Goal: Task Accomplishment & Management: Complete application form

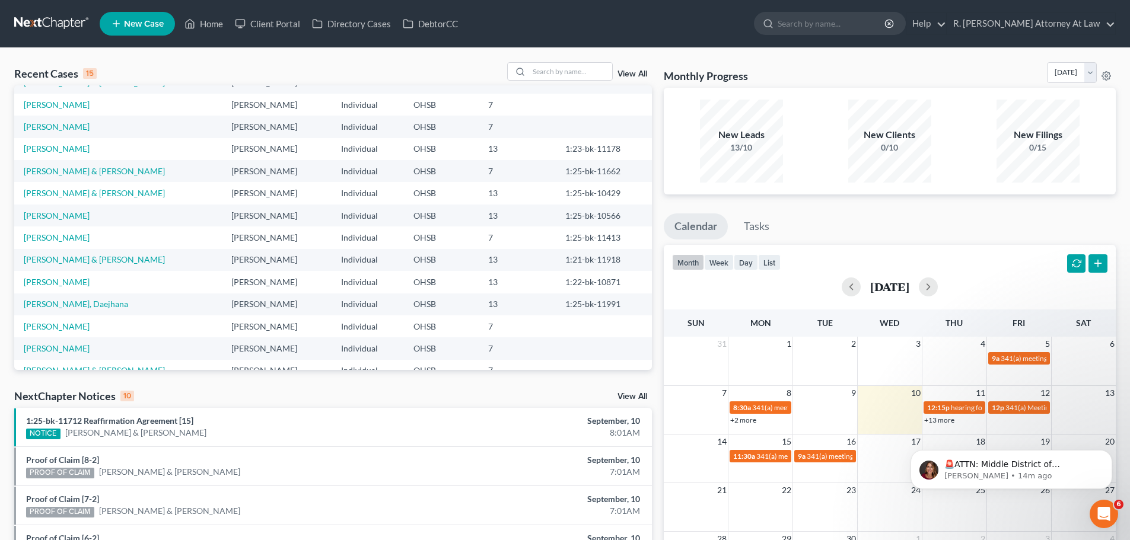
scroll to position [59, 0]
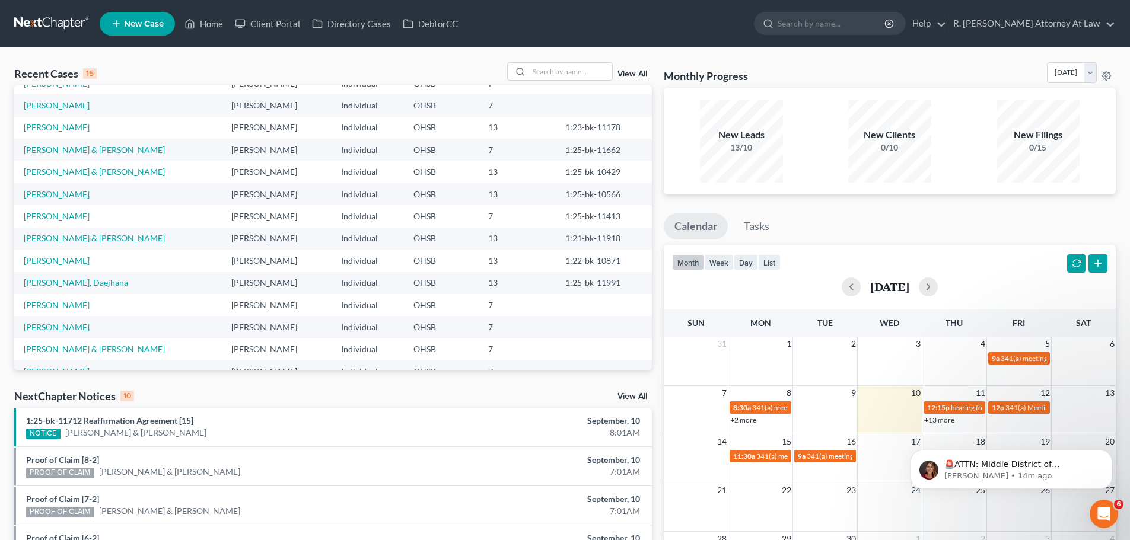
click at [66, 310] on link "[PERSON_NAME]" at bounding box center [57, 305] width 66 height 10
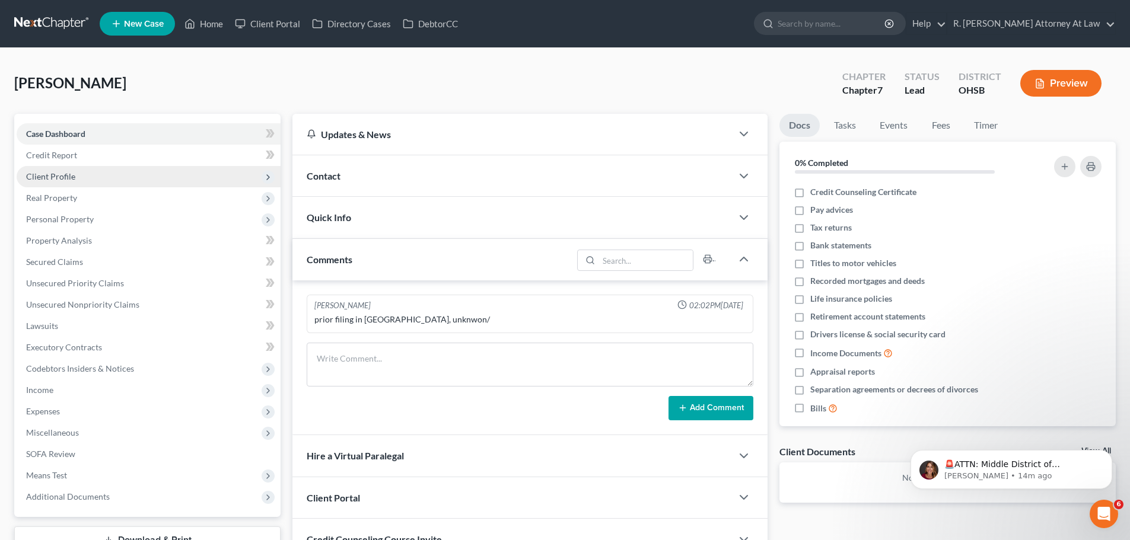
click at [53, 174] on span "Client Profile" at bounding box center [50, 176] width 49 height 10
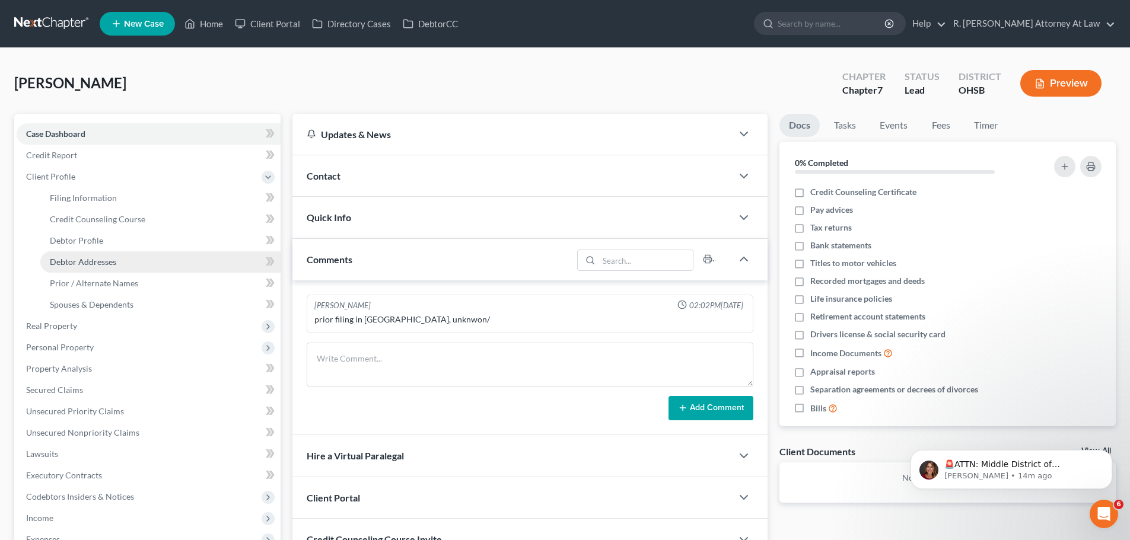
click at [97, 259] on span "Debtor Addresses" at bounding box center [83, 262] width 66 height 10
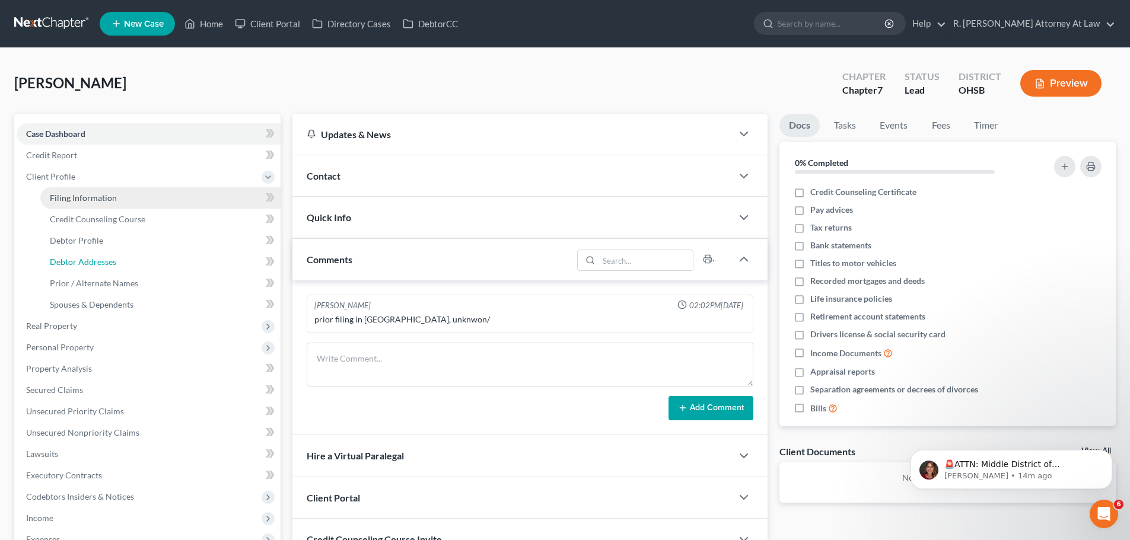
select select "0"
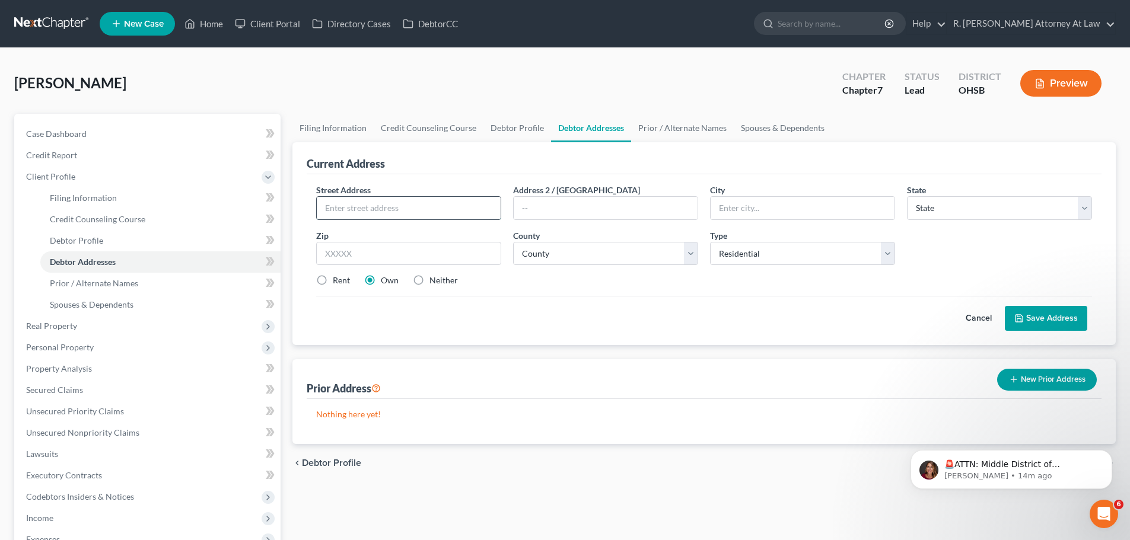
click at [362, 202] on input "text" at bounding box center [409, 208] width 184 height 23
type input "[GEOGRAPHIC_DATA]"
type input "45240"
type input "[GEOGRAPHIC_DATA]"
select select "36"
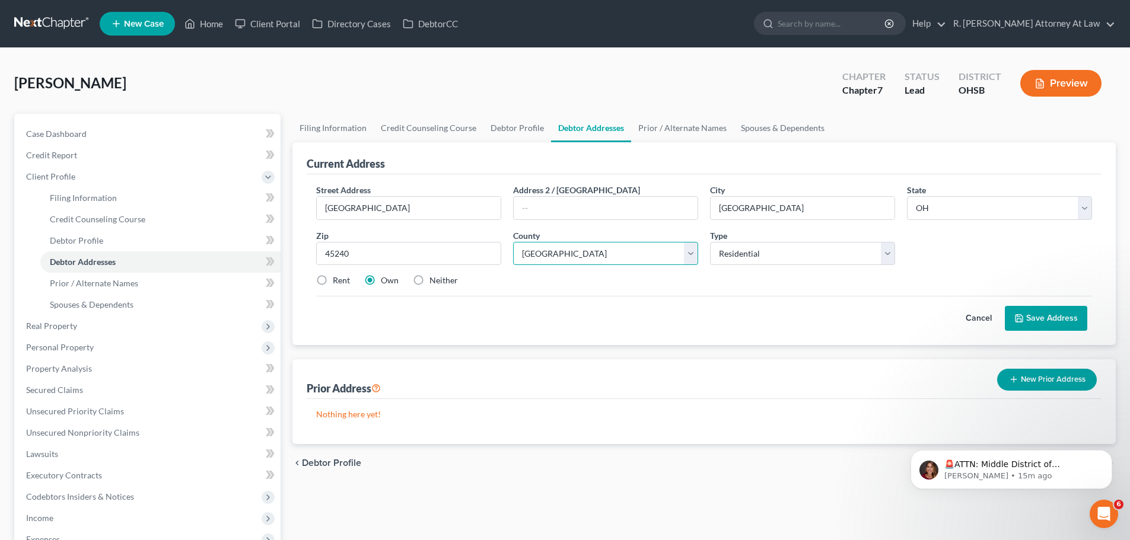
select select "30"
drag, startPoint x: 1020, startPoint y: 313, endPoint x: 1024, endPoint y: 282, distance: 31.1
click at [1022, 309] on button "Save Address" at bounding box center [1045, 318] width 82 height 25
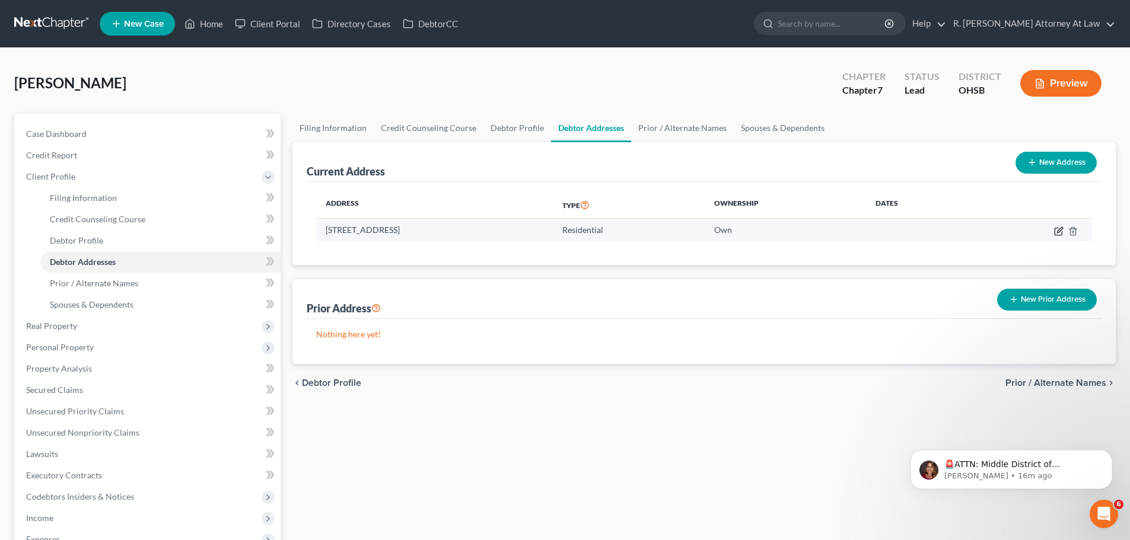
click at [1057, 233] on icon "button" at bounding box center [1058, 231] width 9 height 9
select select "36"
select select "30"
select select "0"
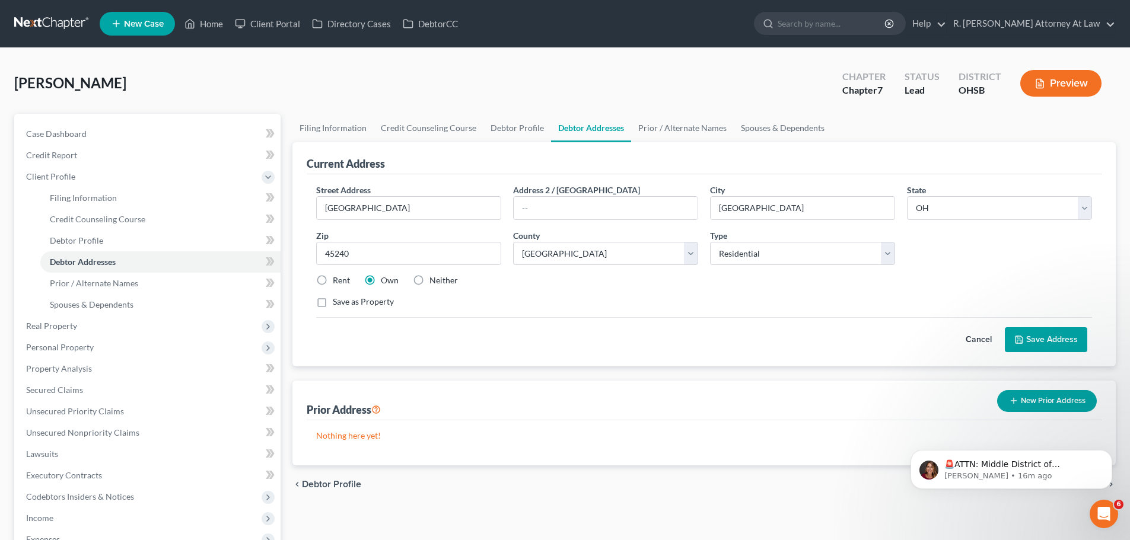
click at [333, 282] on label "Rent" at bounding box center [341, 281] width 17 height 12
click at [337, 282] on input "Rent" at bounding box center [341, 279] width 8 height 8
radio input "true"
click at [1035, 335] on button "Save Address" at bounding box center [1045, 339] width 82 height 25
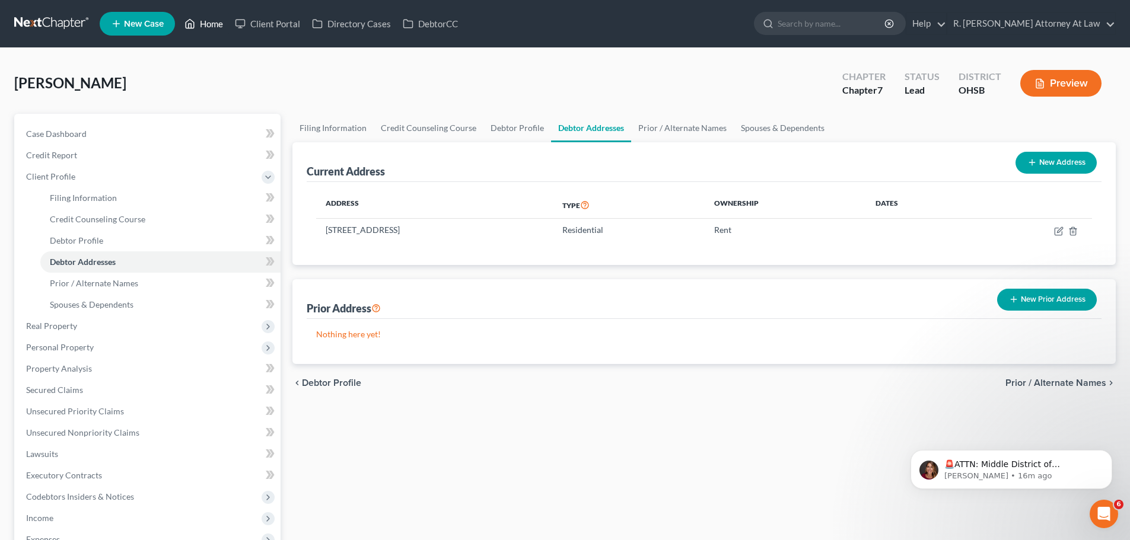
click at [212, 16] on link "Home" at bounding box center [203, 23] width 50 height 21
